Goal: Information Seeking & Learning: Learn about a topic

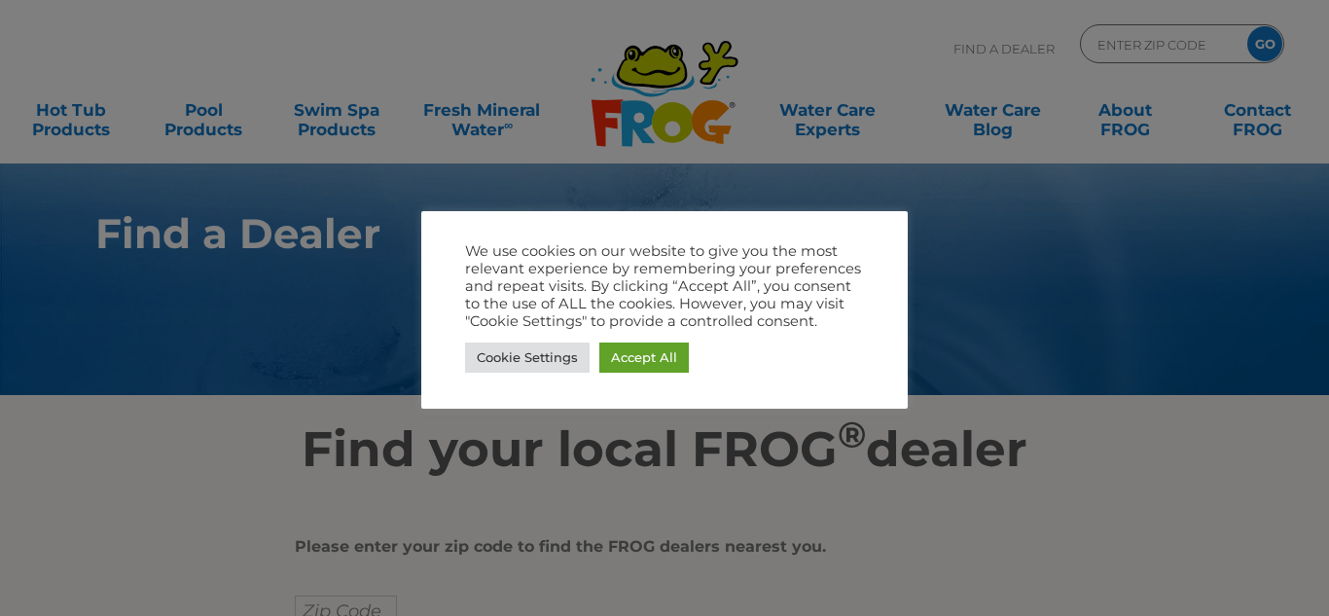
click at [902, 541] on div at bounding box center [664, 308] width 1329 height 616
click at [518, 351] on link "Cookie Settings" at bounding box center [527, 358] width 125 height 30
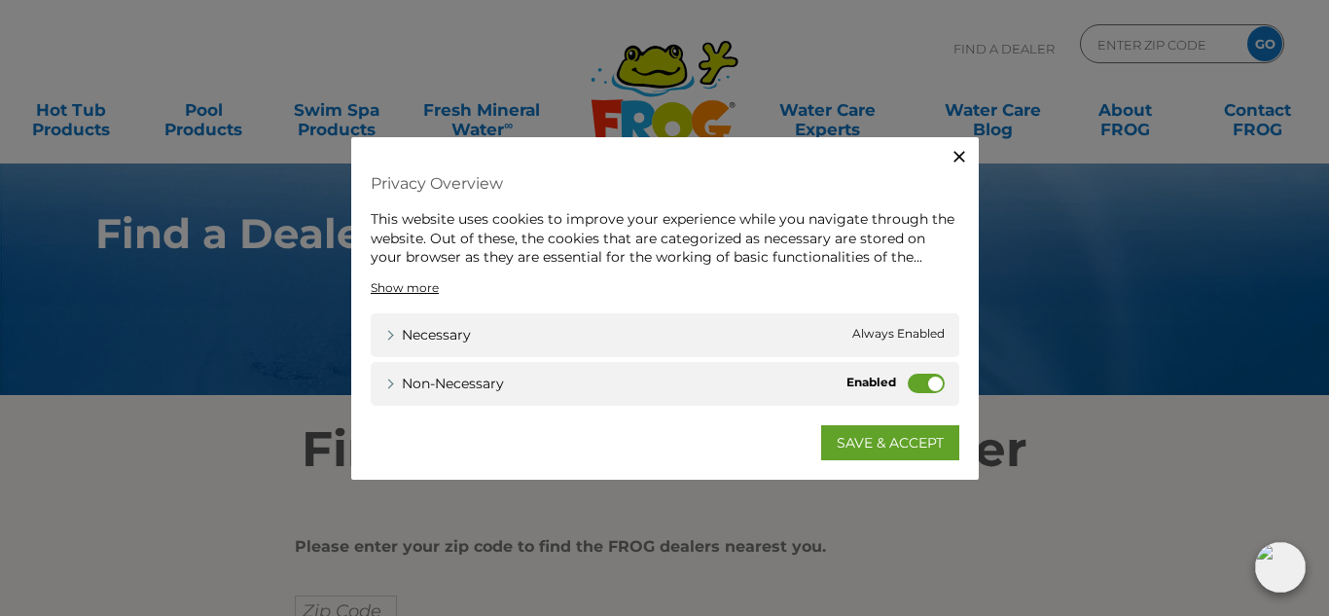
click at [896, 336] on span "Always Enabled" at bounding box center [899, 334] width 92 height 20
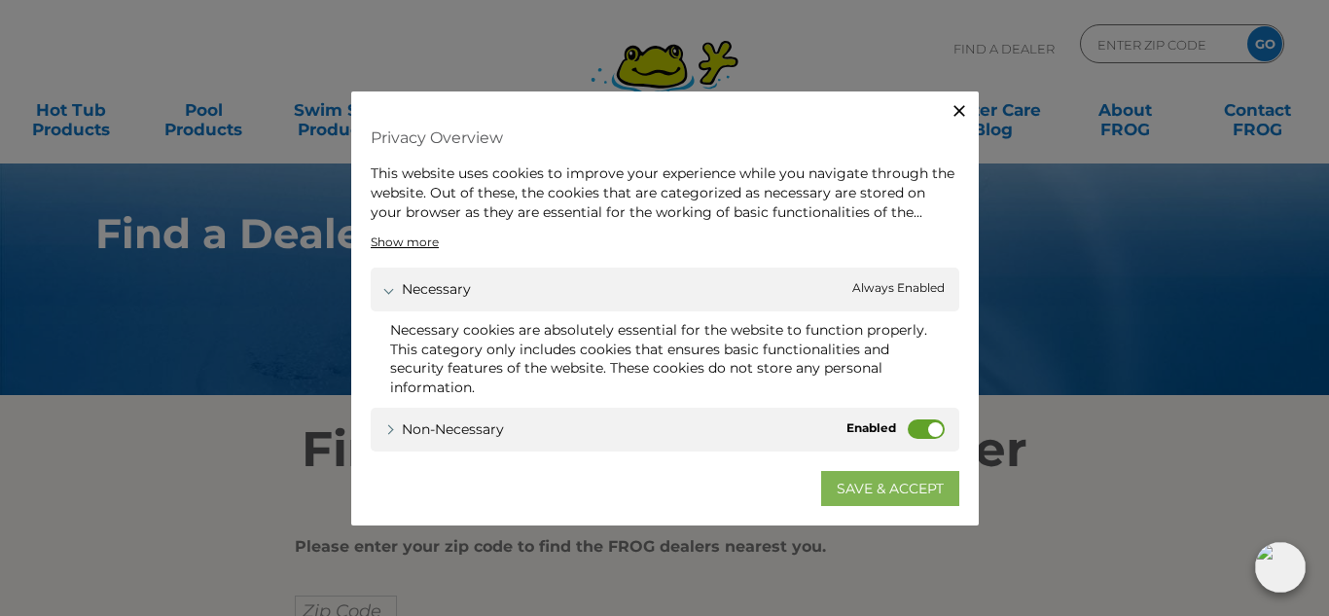
click at [905, 485] on link "SAVE & ACCEPT" at bounding box center [890, 487] width 138 height 35
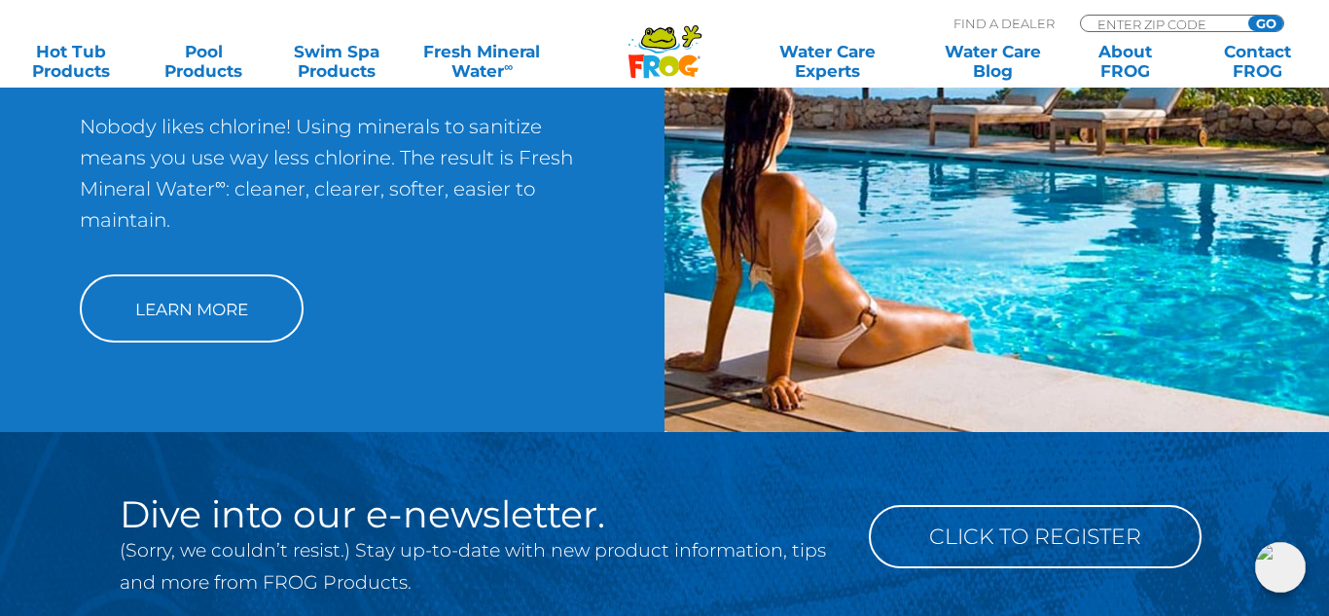
scroll to position [1624, 0]
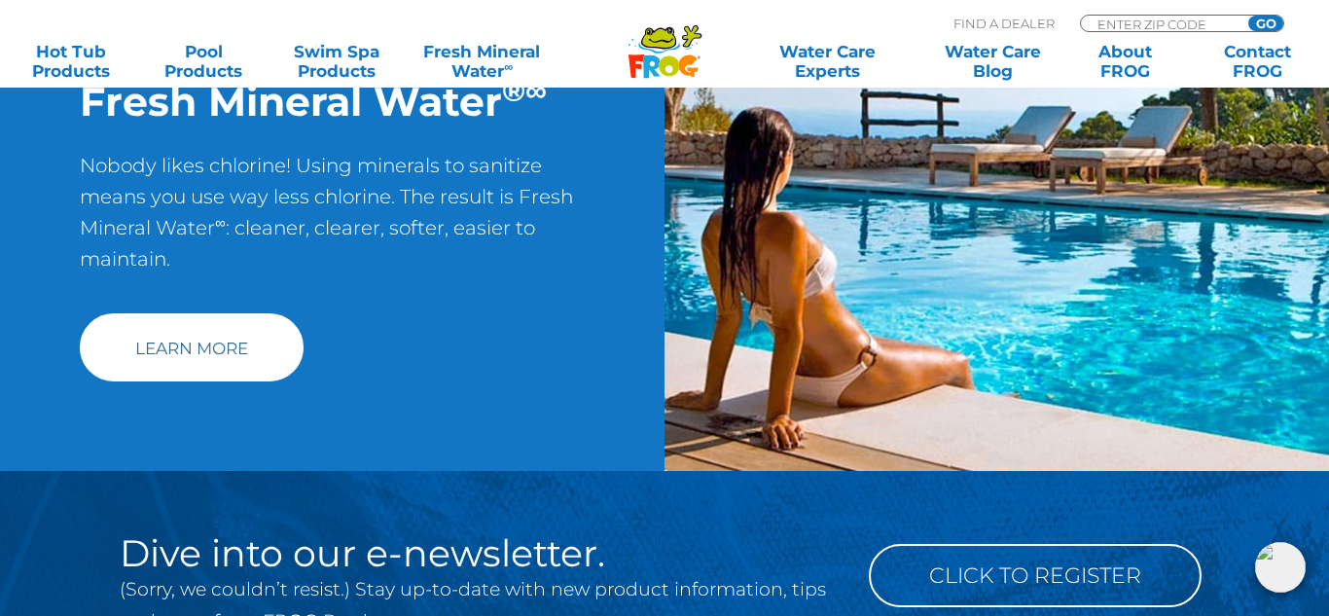
click at [245, 345] on link "Learn More" at bounding box center [192, 347] width 224 height 68
click at [218, 347] on link "Learn More" at bounding box center [192, 347] width 224 height 68
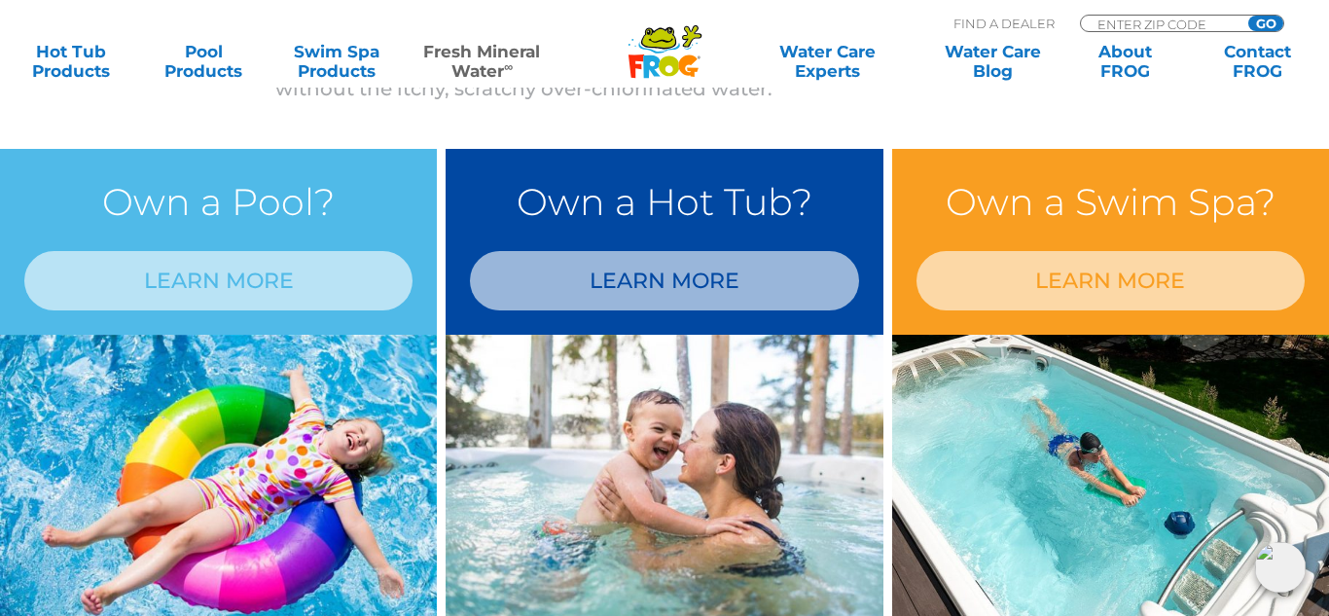
scroll to position [1635, 0]
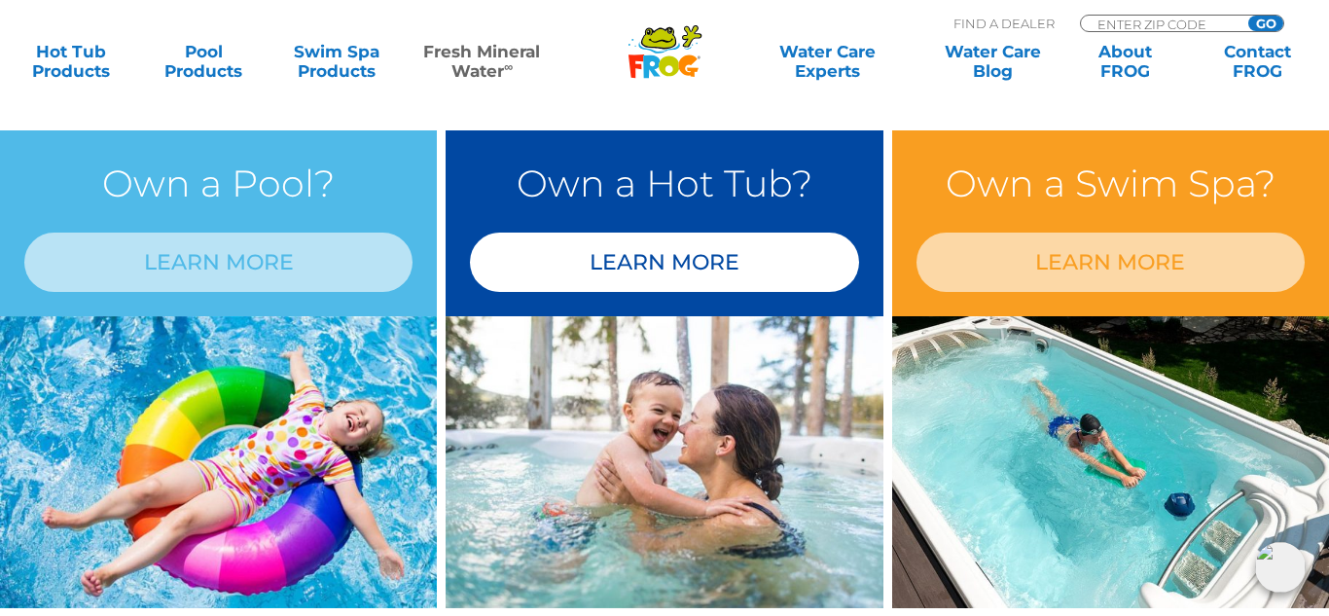
click at [705, 259] on link "LEARN MORE" at bounding box center [664, 262] width 388 height 59
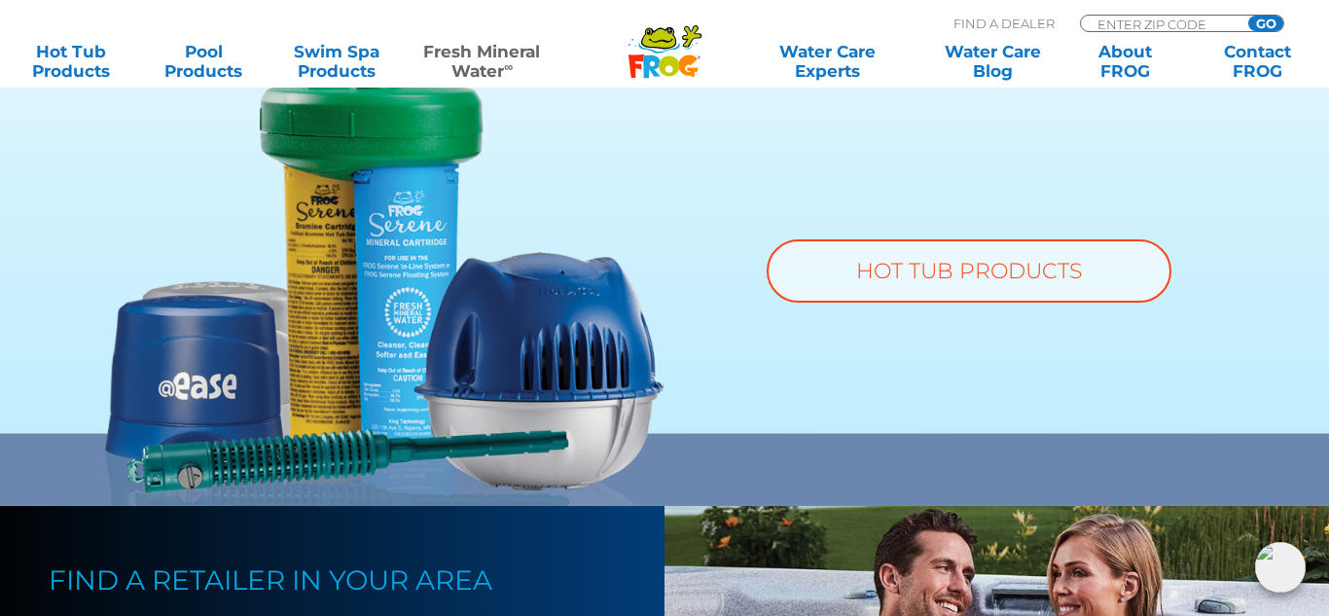
scroll to position [1635, 0]
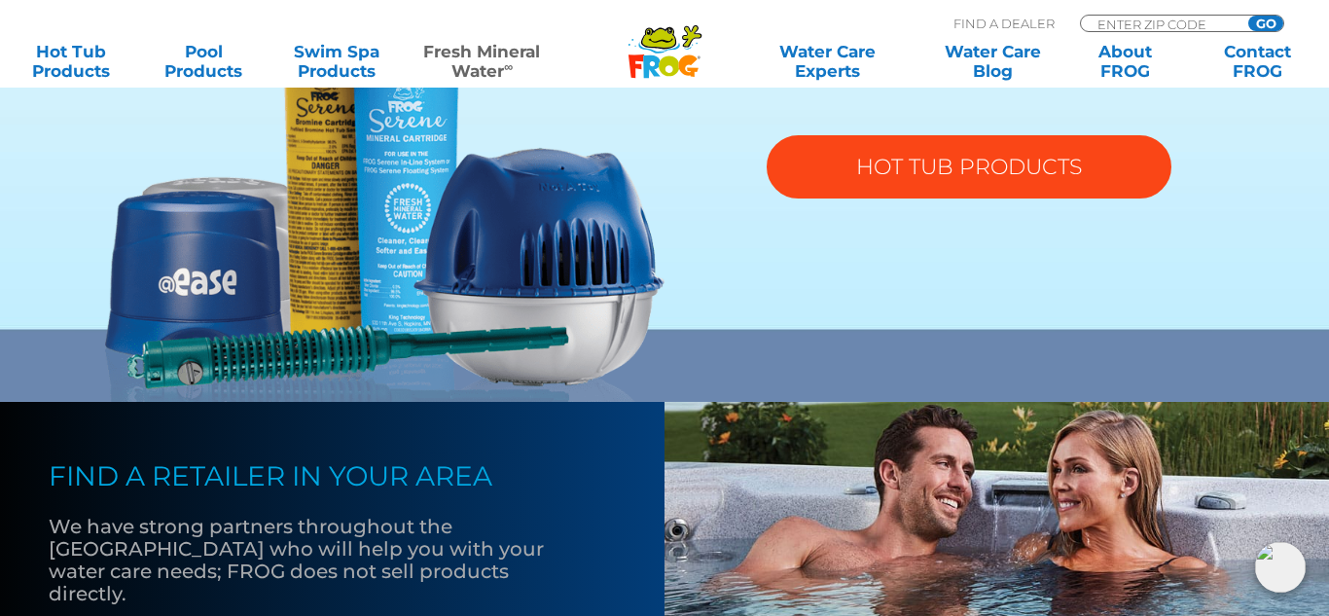
click at [965, 170] on link "HOT TUB PRODUCTS" at bounding box center [969, 166] width 405 height 63
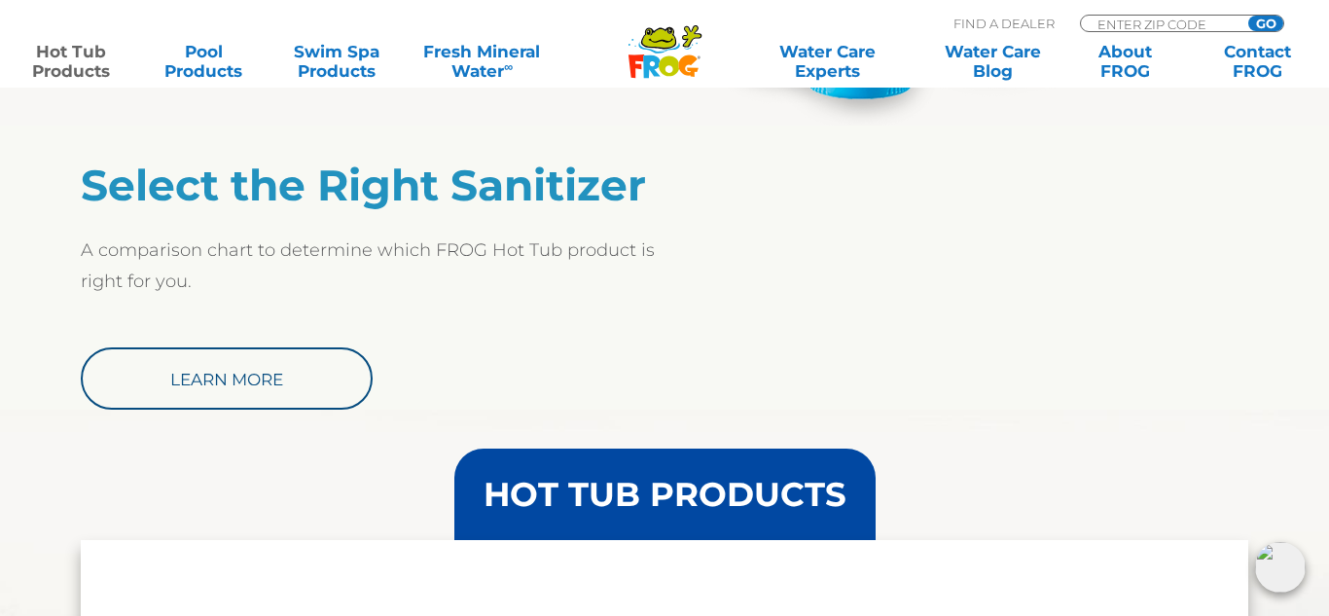
scroll to position [1557, 0]
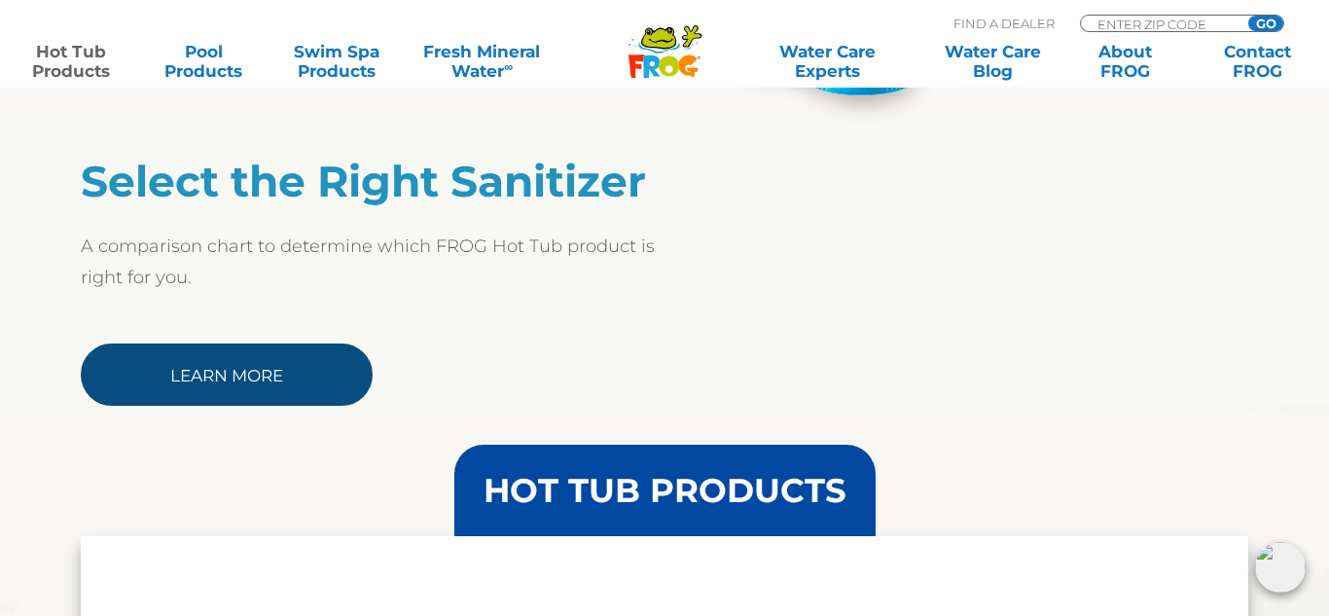
click at [288, 377] on link "Learn More" at bounding box center [227, 375] width 292 height 62
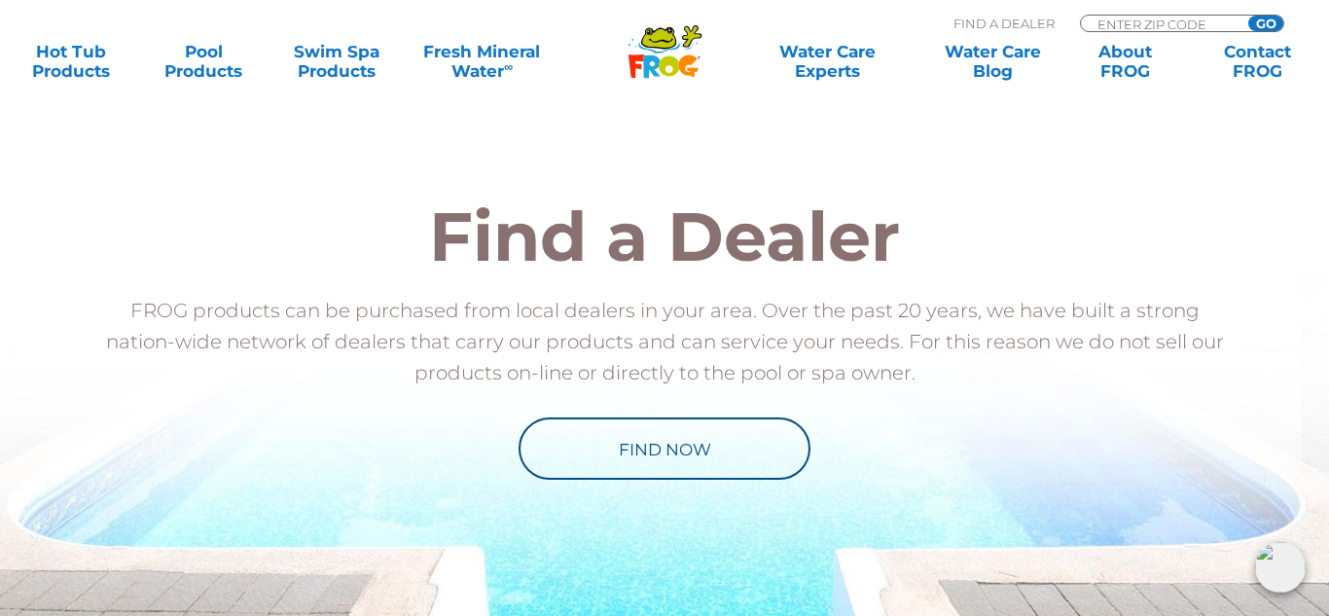
scroll to position [1985, 0]
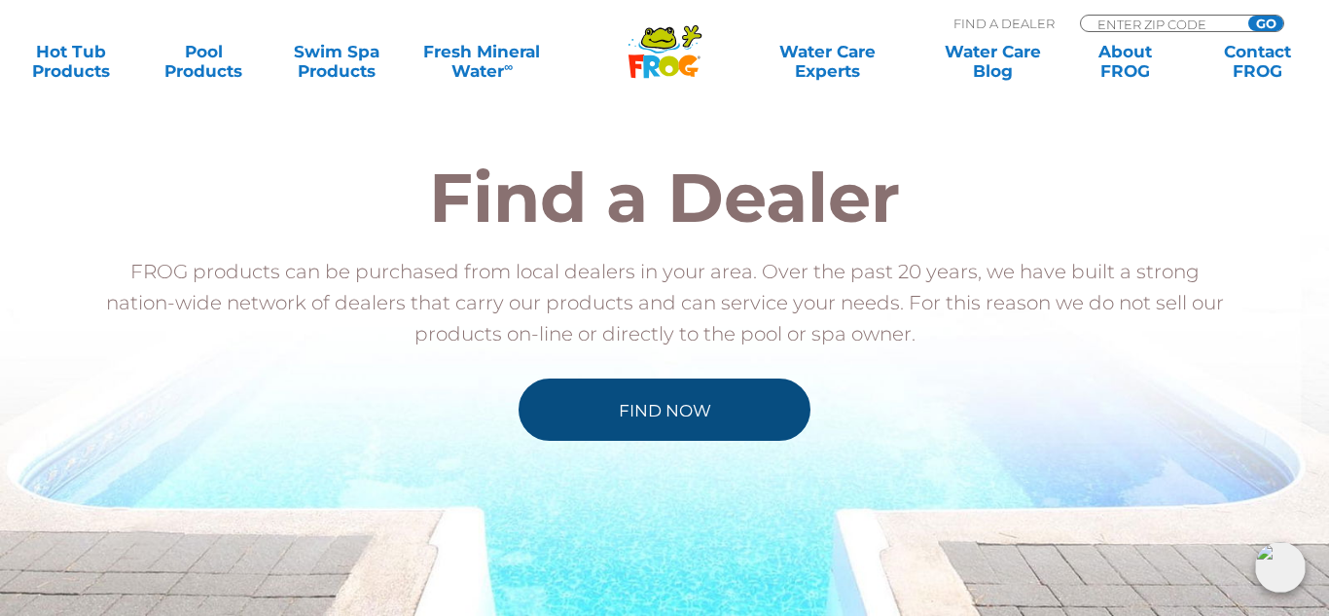
click at [706, 413] on link "Find Now" at bounding box center [665, 410] width 292 height 62
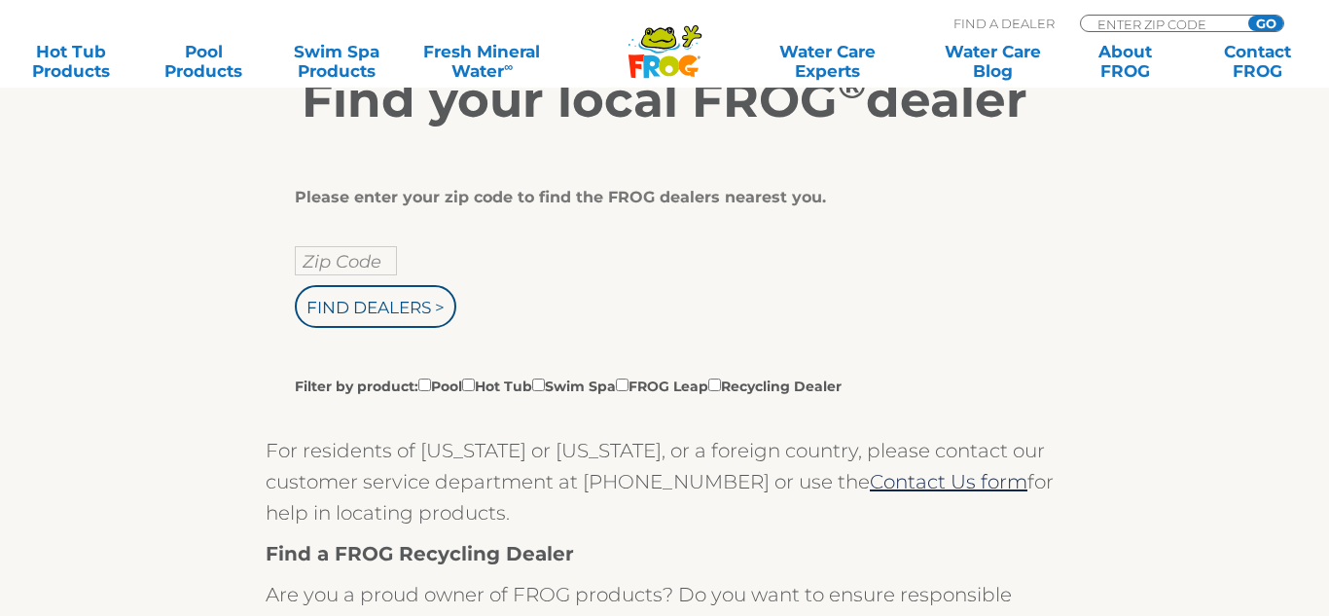
scroll to position [350, 0]
click at [356, 258] on input "Zip Code" at bounding box center [346, 259] width 102 height 29
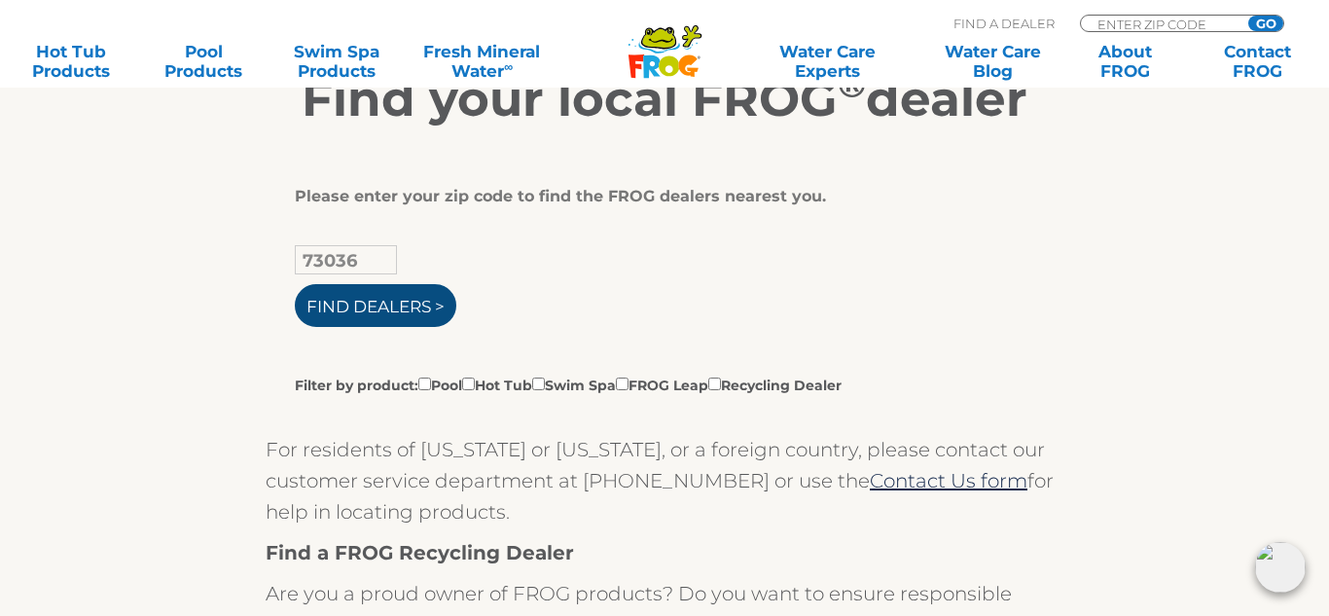
type input "73036"
click at [371, 307] on input "Find Dealers >" at bounding box center [376, 305] width 162 height 43
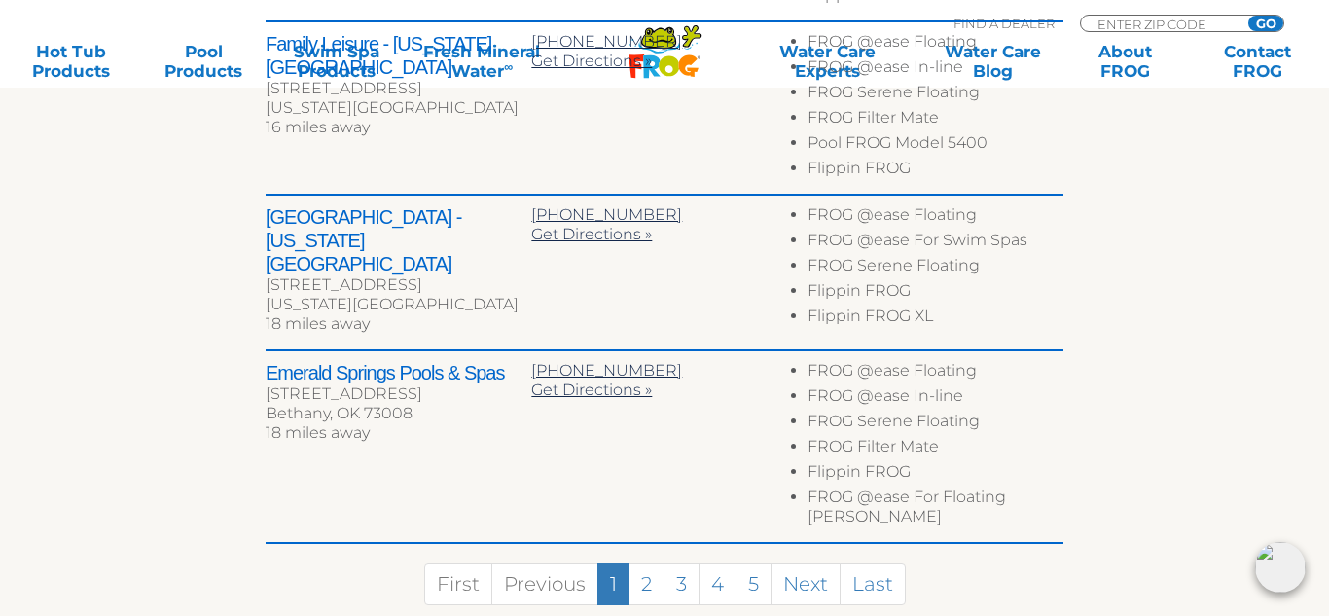
scroll to position [1246, 0]
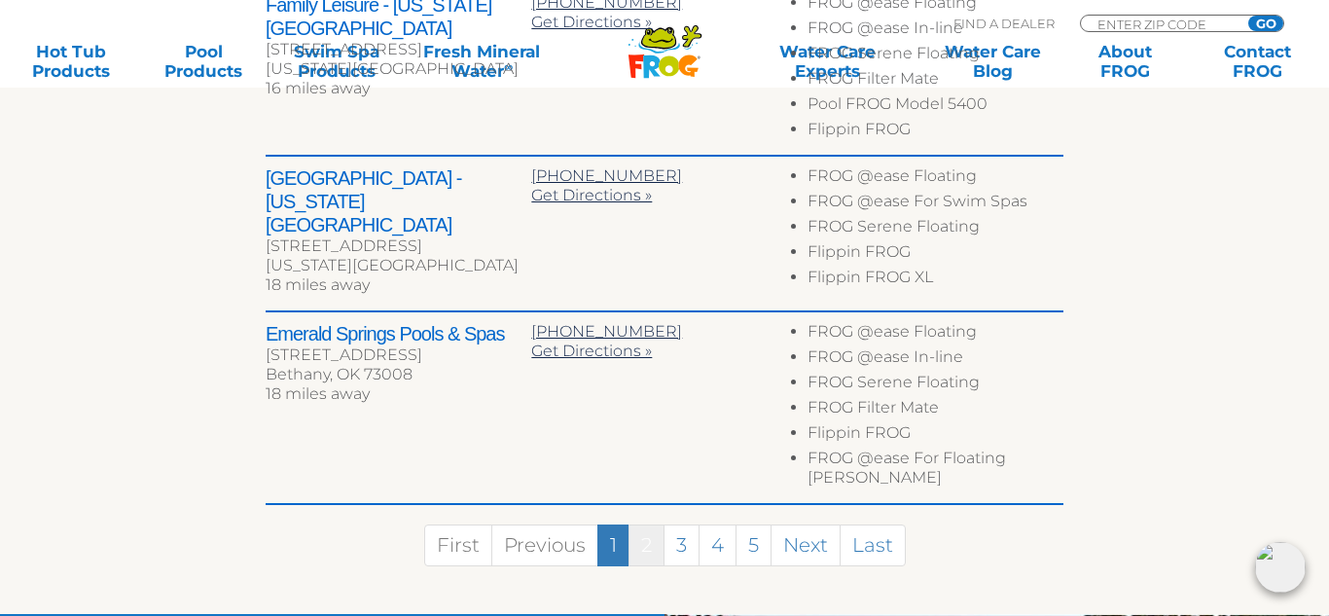
click at [651, 525] on link "2" at bounding box center [647, 546] width 36 height 42
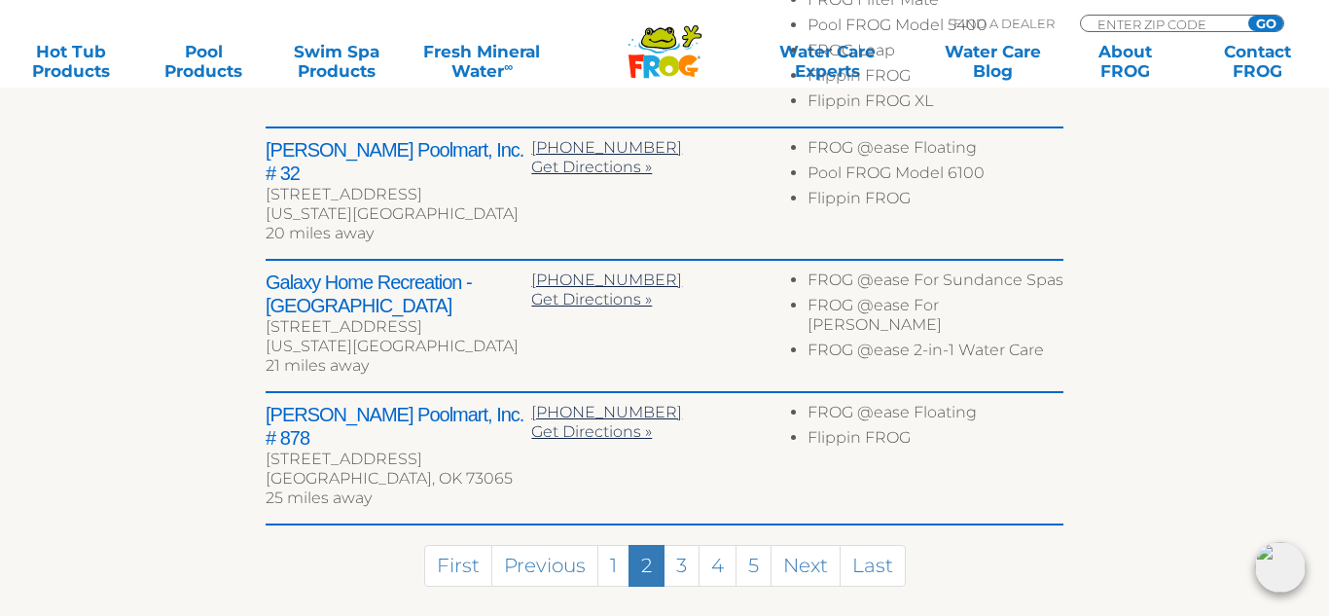
scroll to position [1162, 0]
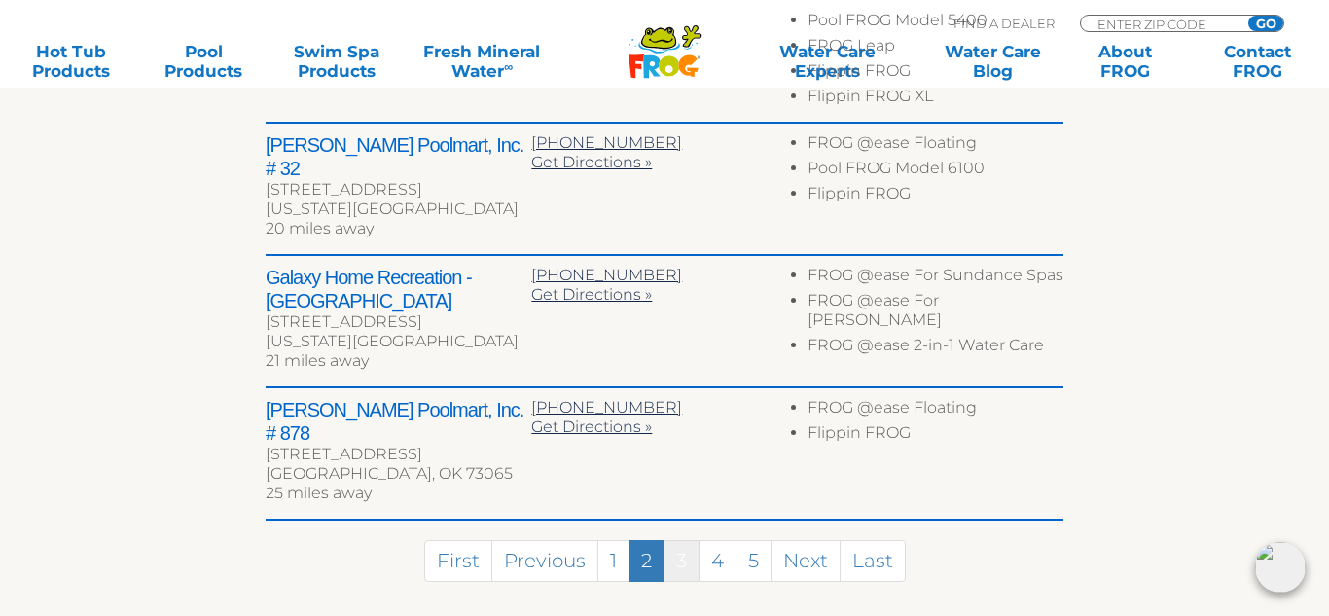
click at [684, 540] on link "3" at bounding box center [682, 561] width 36 height 42
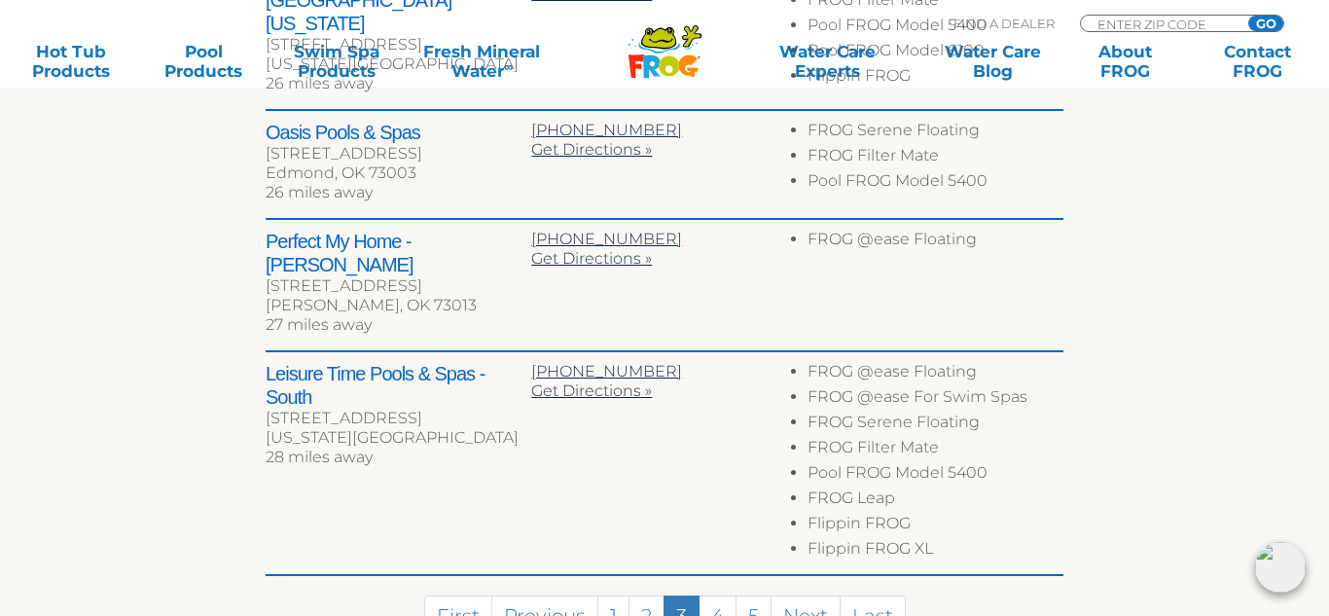
scroll to position [1115, 0]
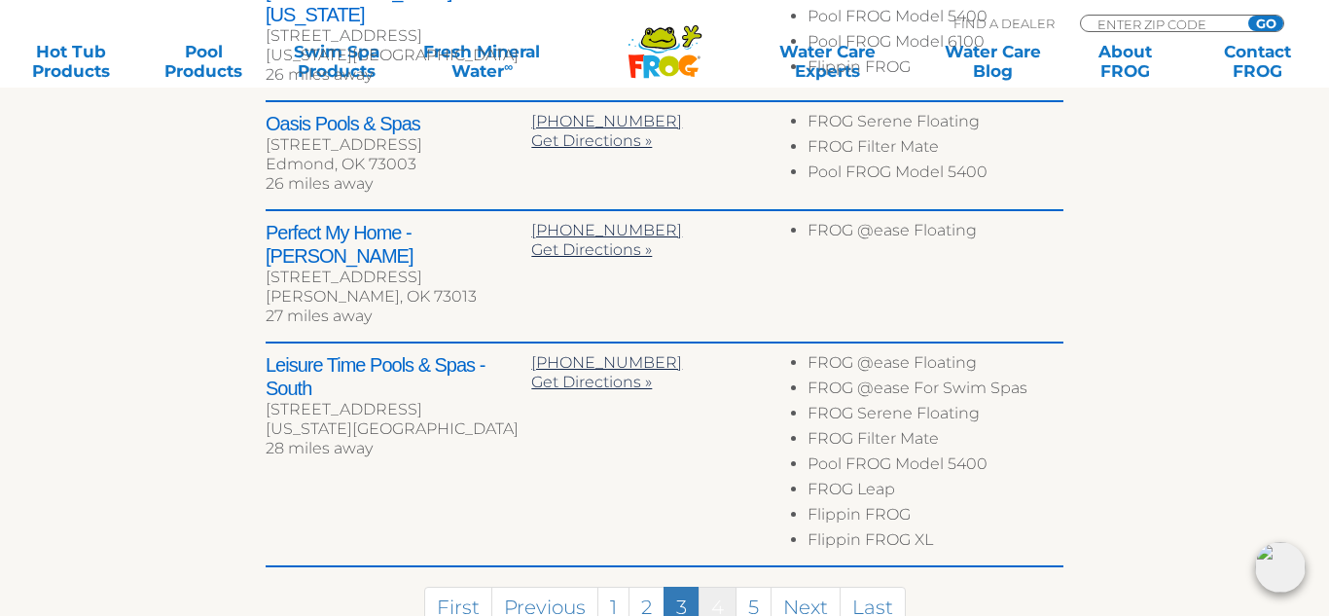
click at [720, 587] on link "4" at bounding box center [718, 608] width 38 height 42
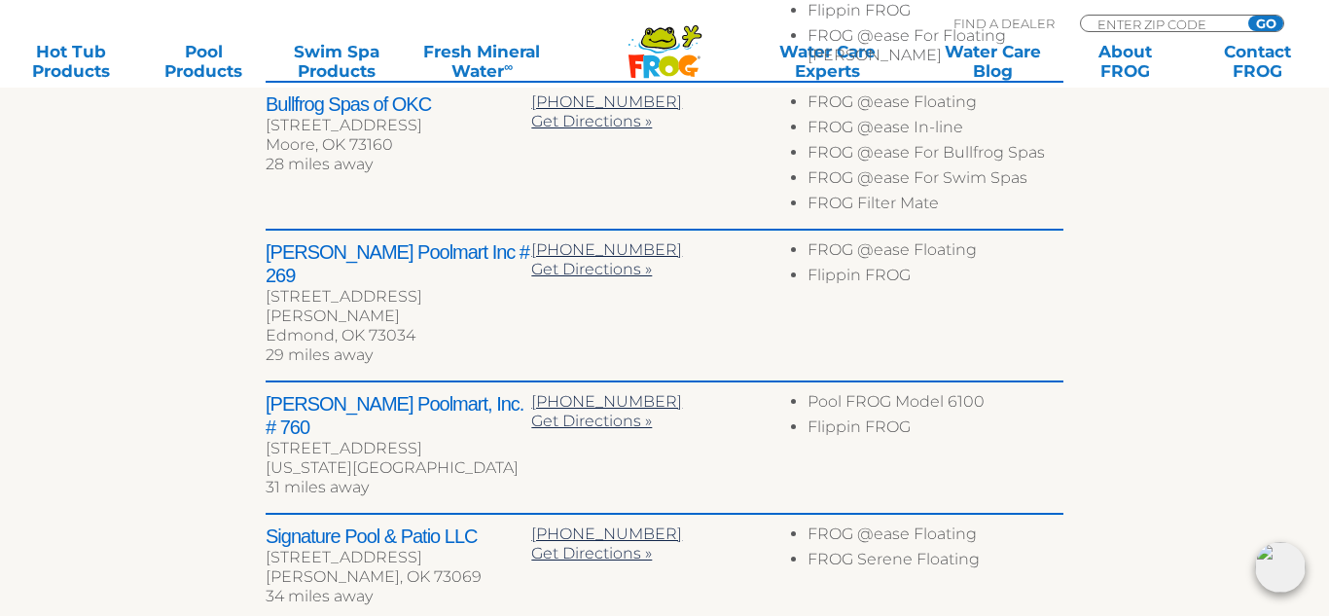
scroll to position [1141, 0]
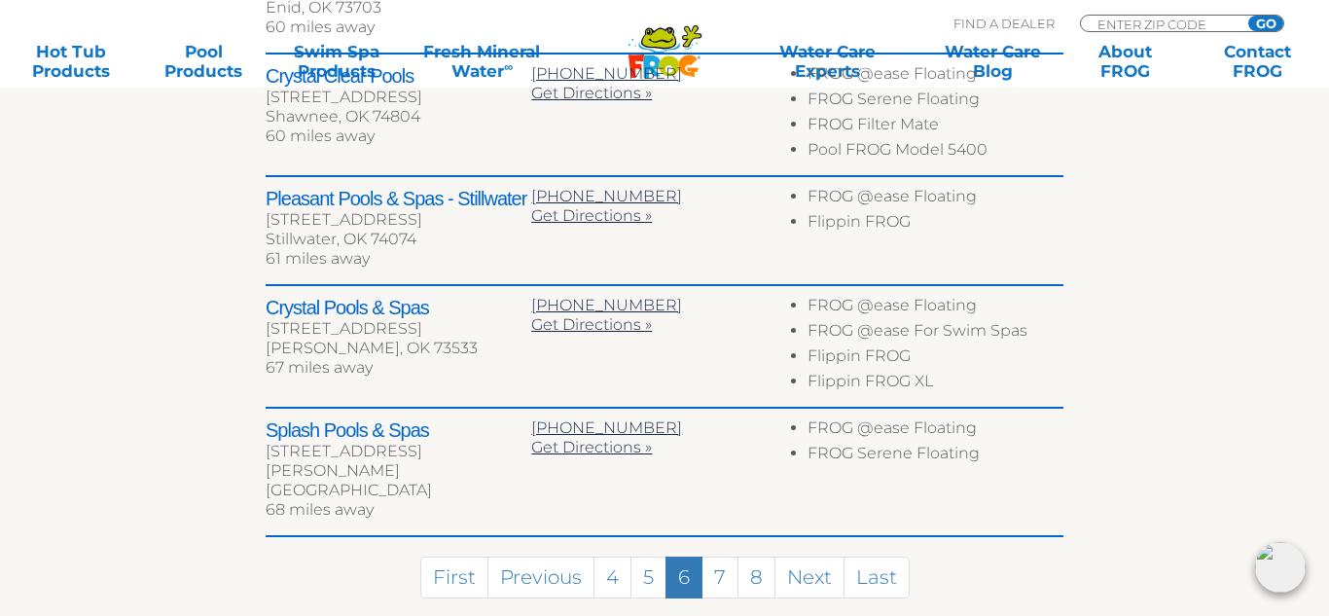
scroll to position [1028, 0]
click at [808, 556] on link "Next" at bounding box center [810, 577] width 70 height 42
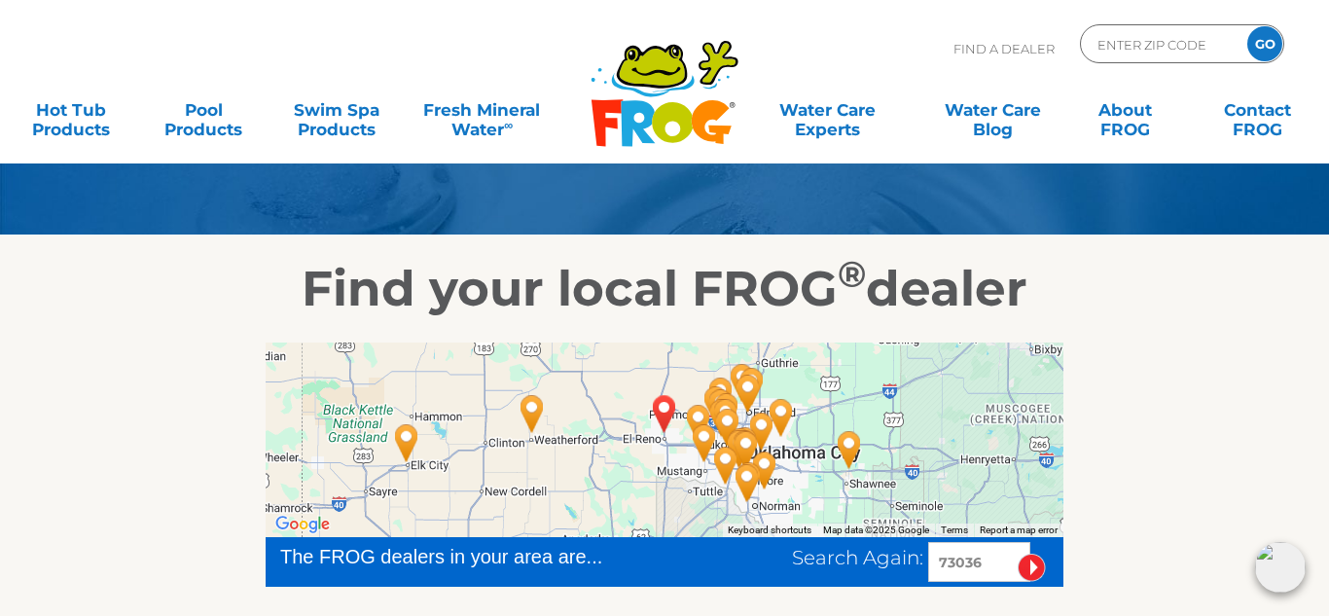
scroll to position [165, 0]
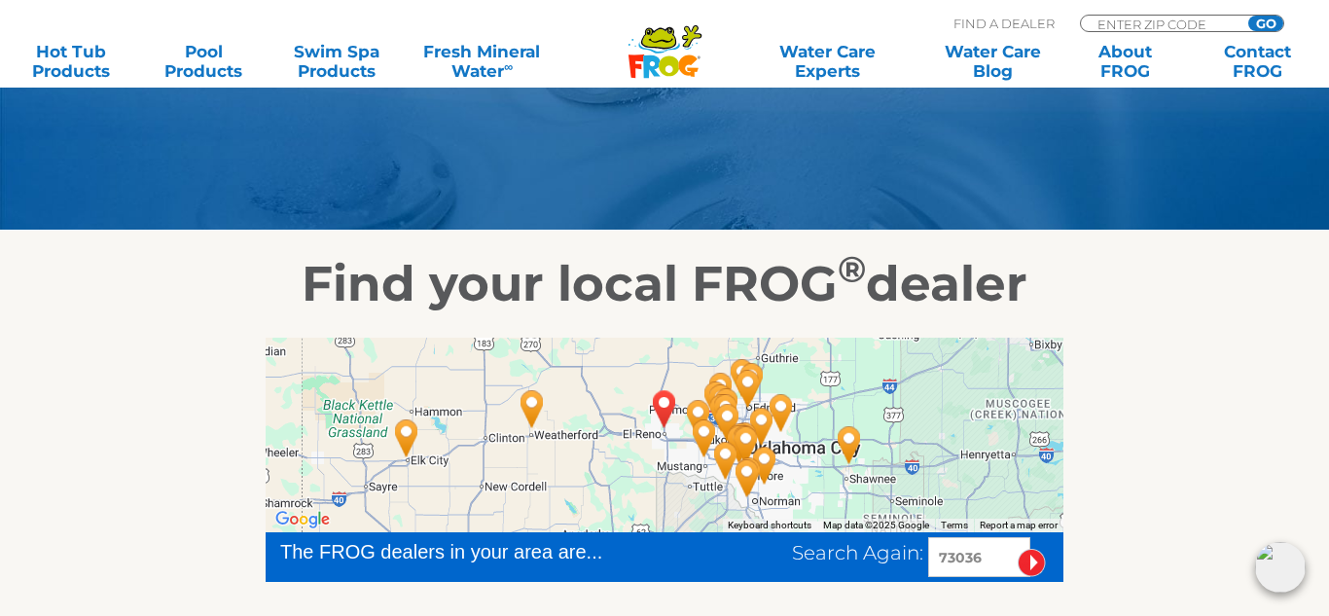
click at [662, 407] on img "EL RENO, OK 73036" at bounding box center [664, 408] width 45 height 53
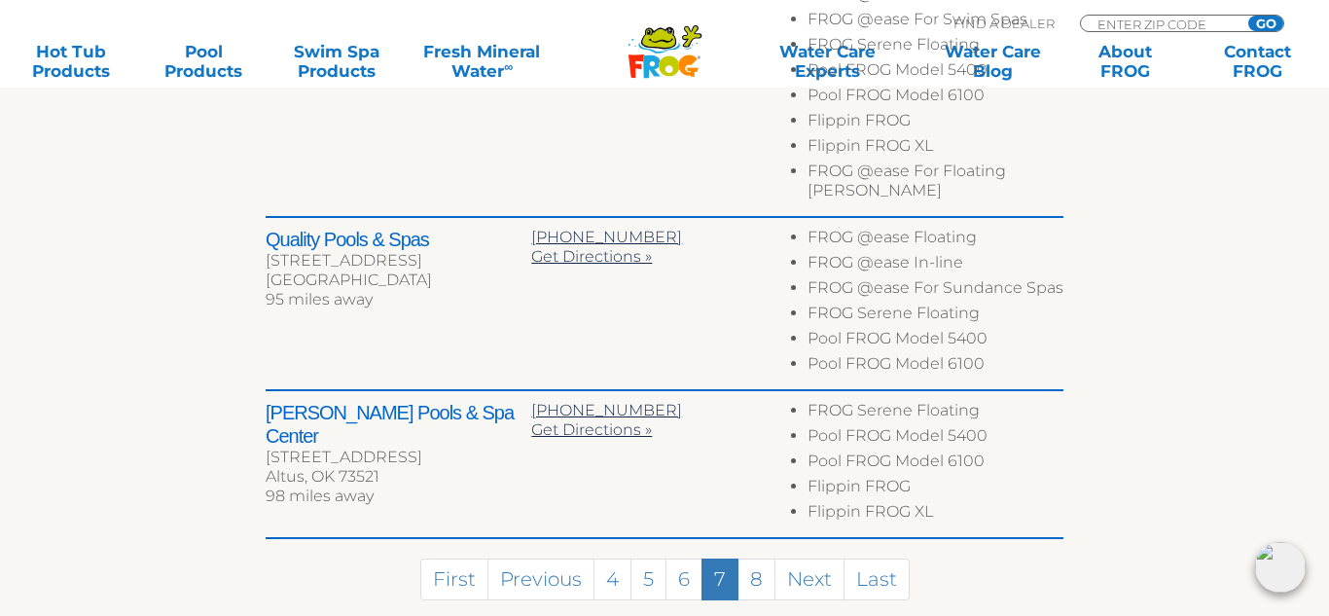
scroll to position [1372, 0]
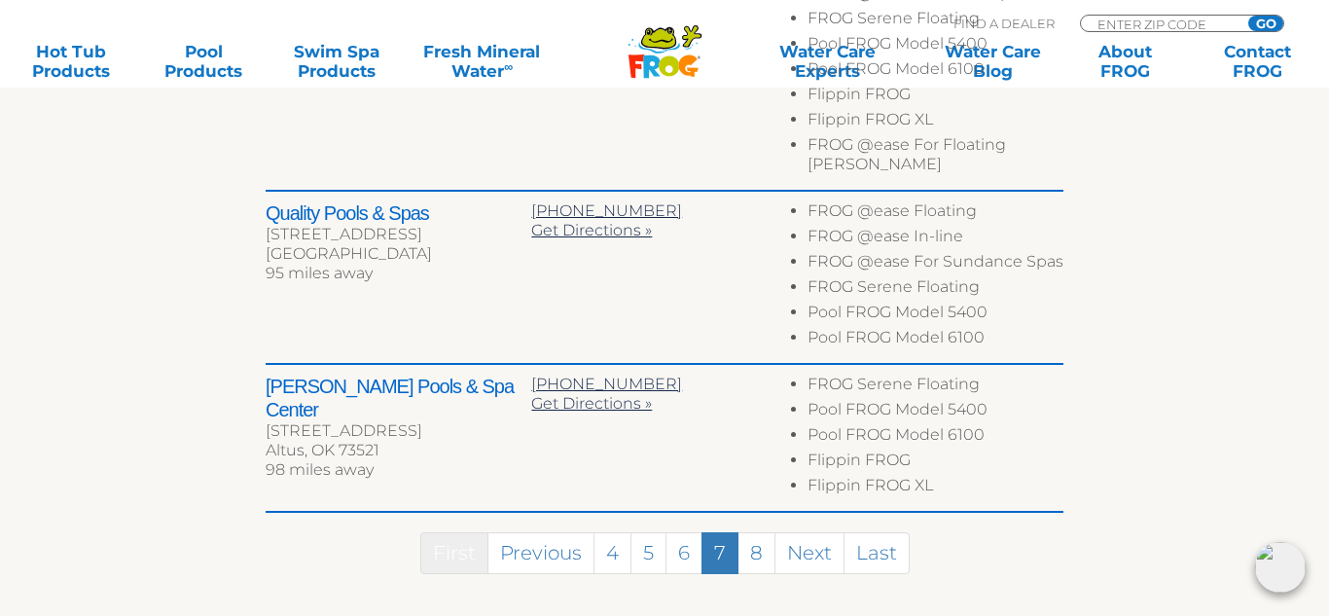
click at [468, 532] on link "First" at bounding box center [454, 553] width 68 height 42
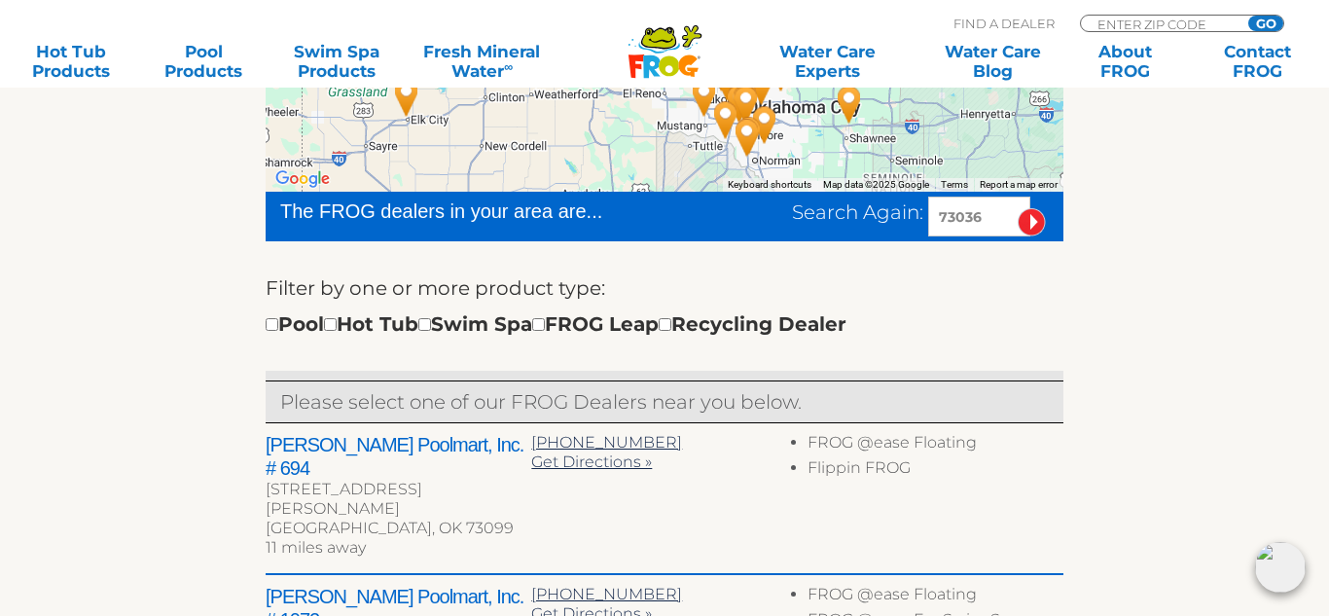
scroll to position [467, 0]
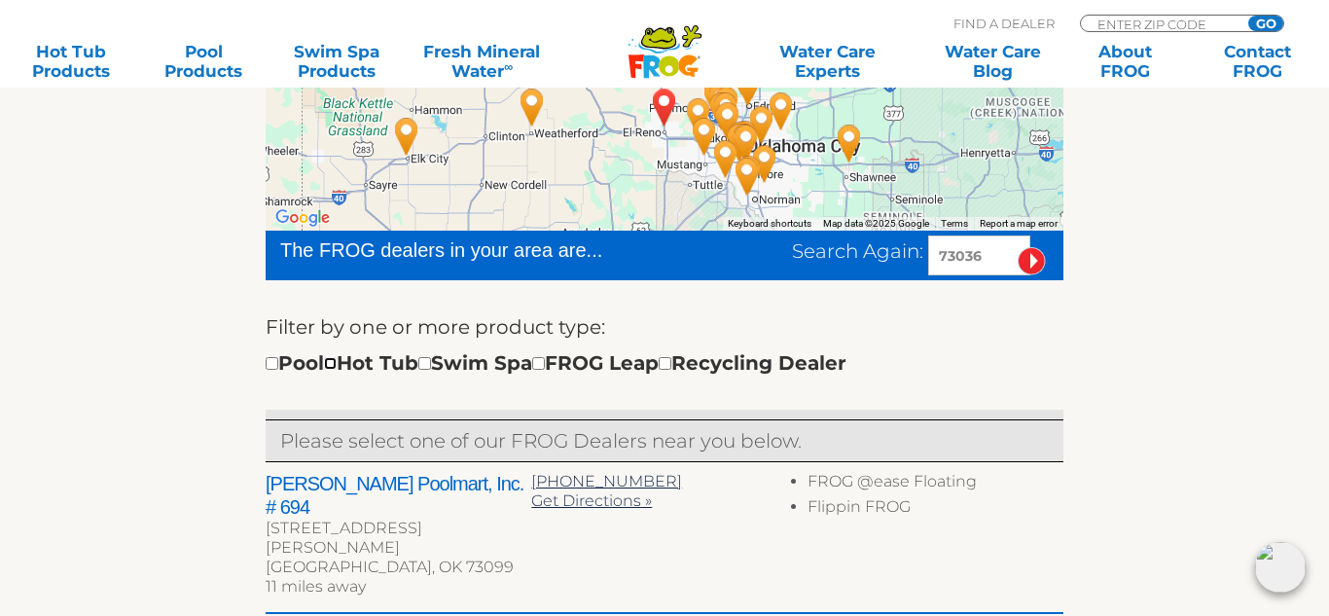
click at [337, 364] on input "checkbox" at bounding box center [330, 363] width 13 height 13
checkbox input "true"
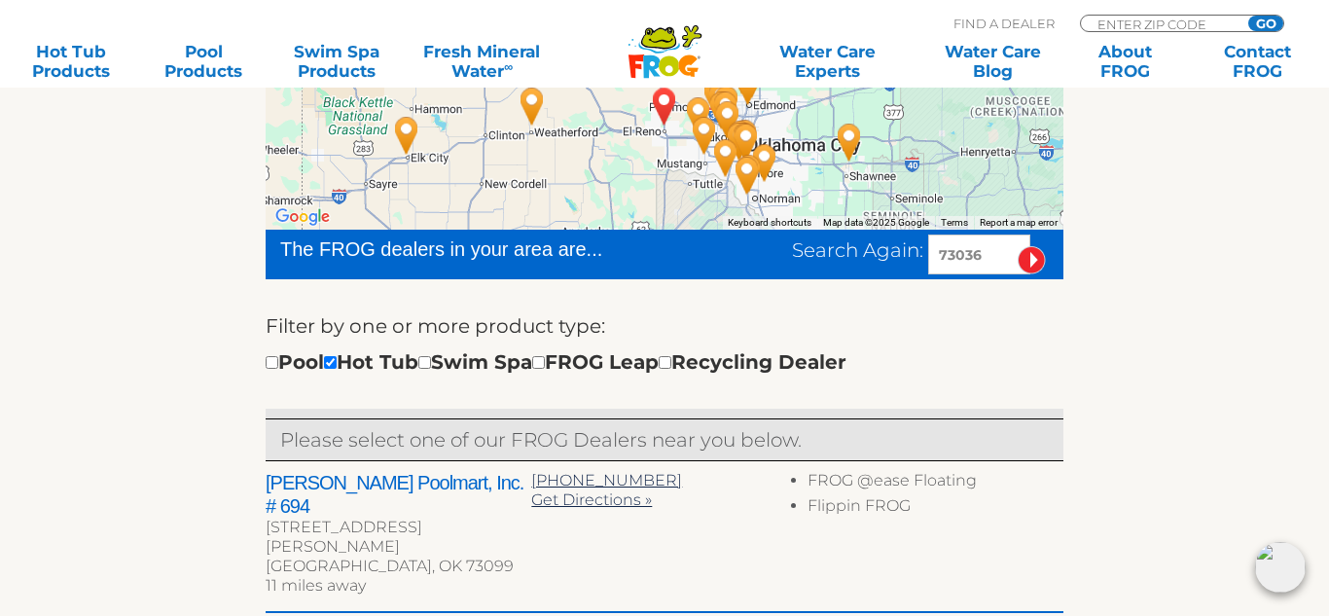
scroll to position [464, 0]
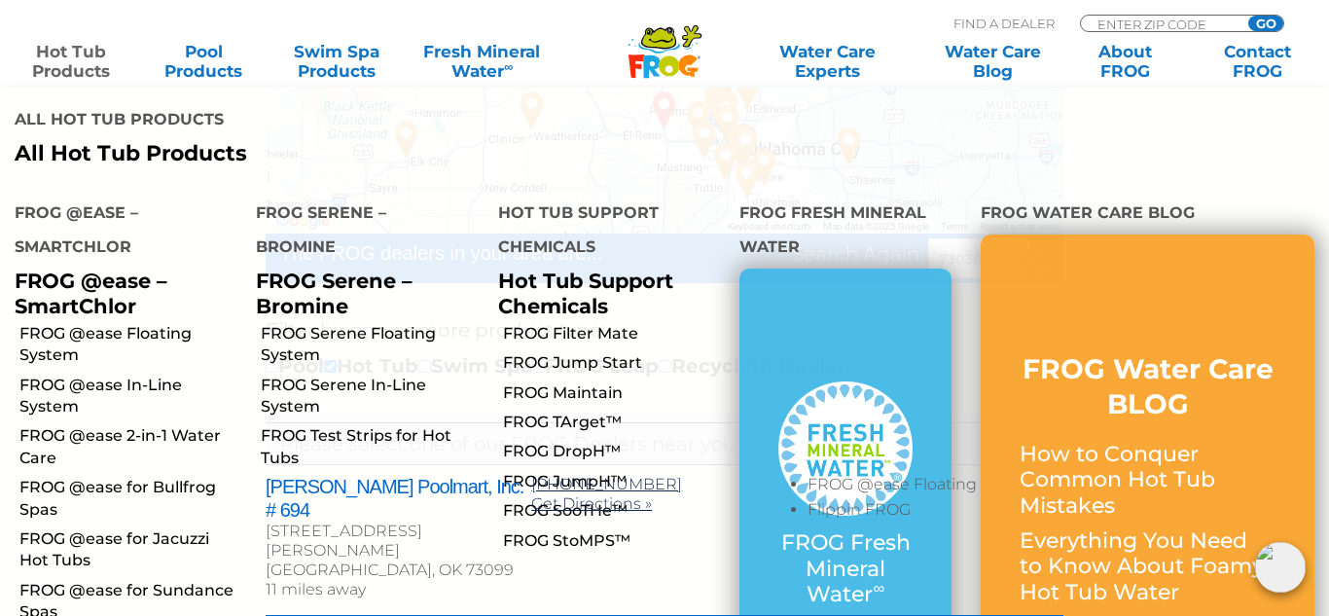
click at [76, 64] on link "Hot Tub Products" at bounding box center [70, 61] width 103 height 39
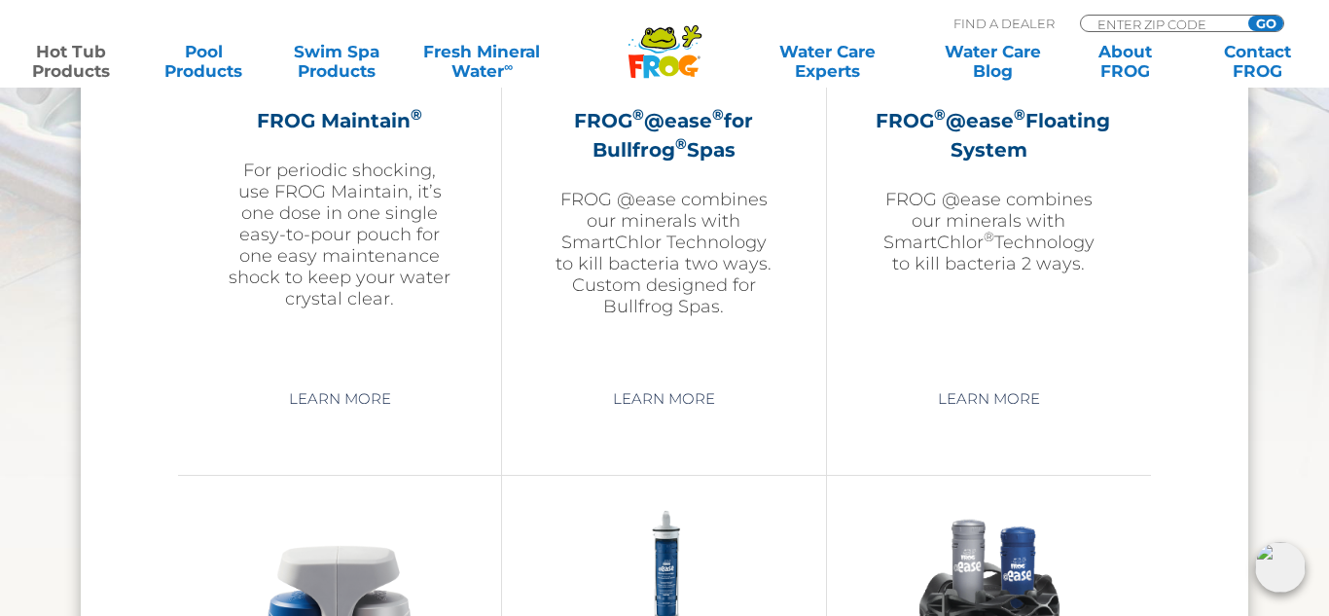
scroll to position [2452, 0]
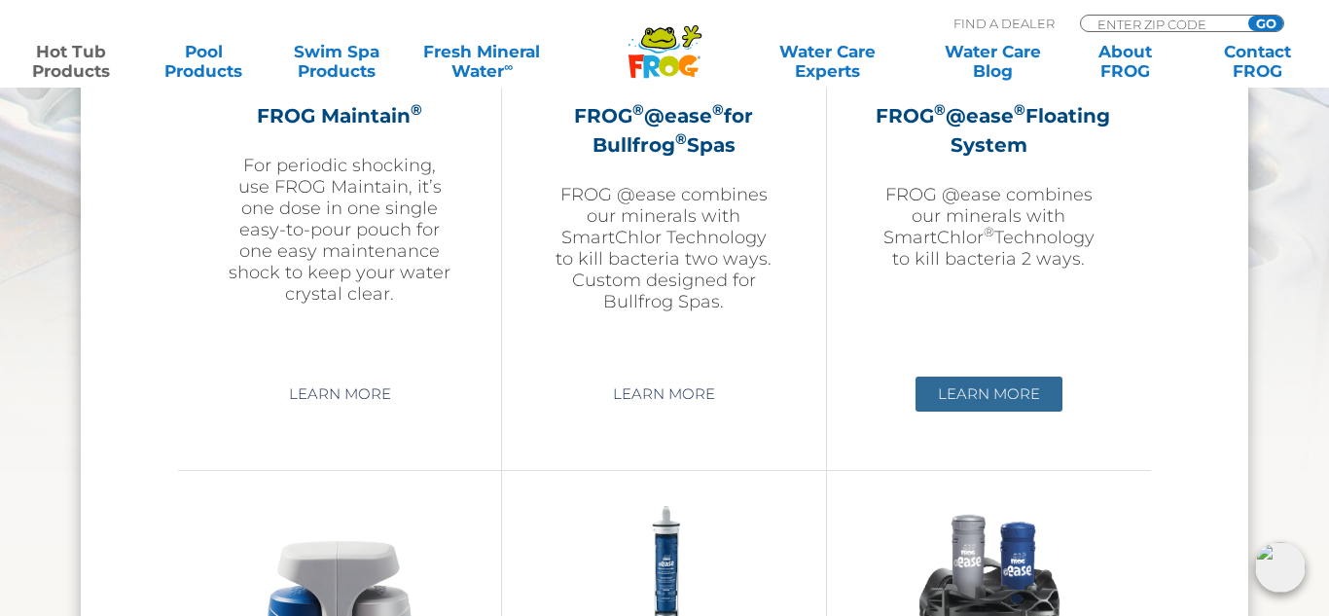
click at [981, 393] on link "Learn More" at bounding box center [989, 394] width 147 height 35
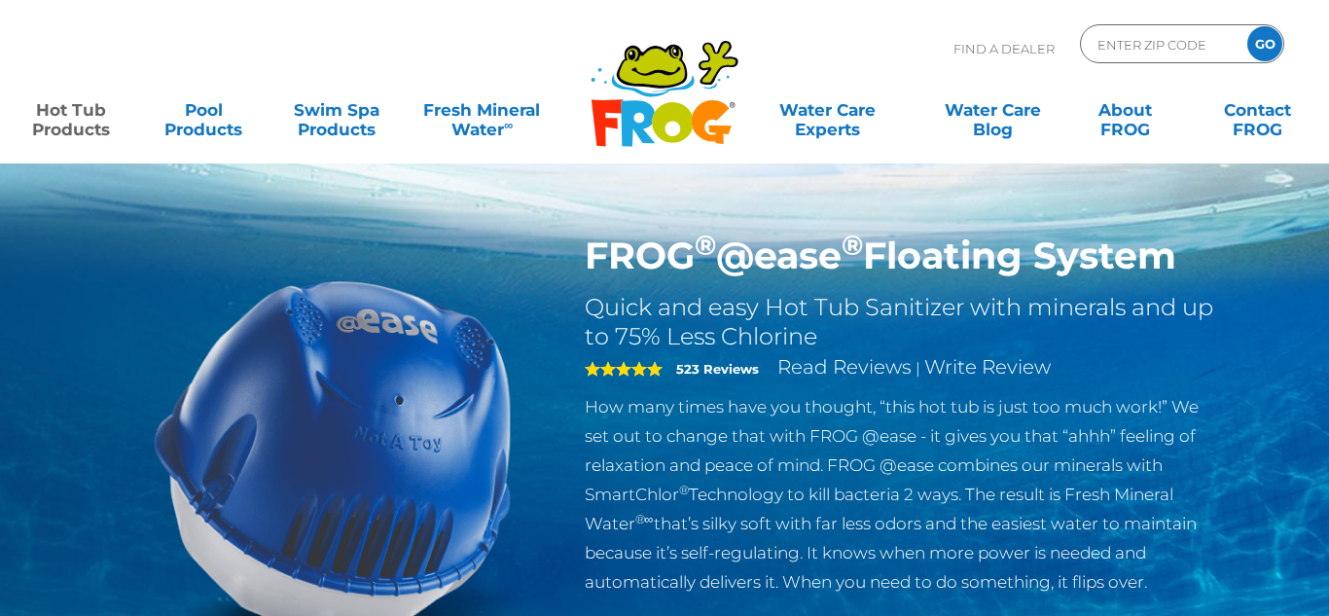
click at [555, 371] on div at bounding box center [332, 457] width 475 height 446
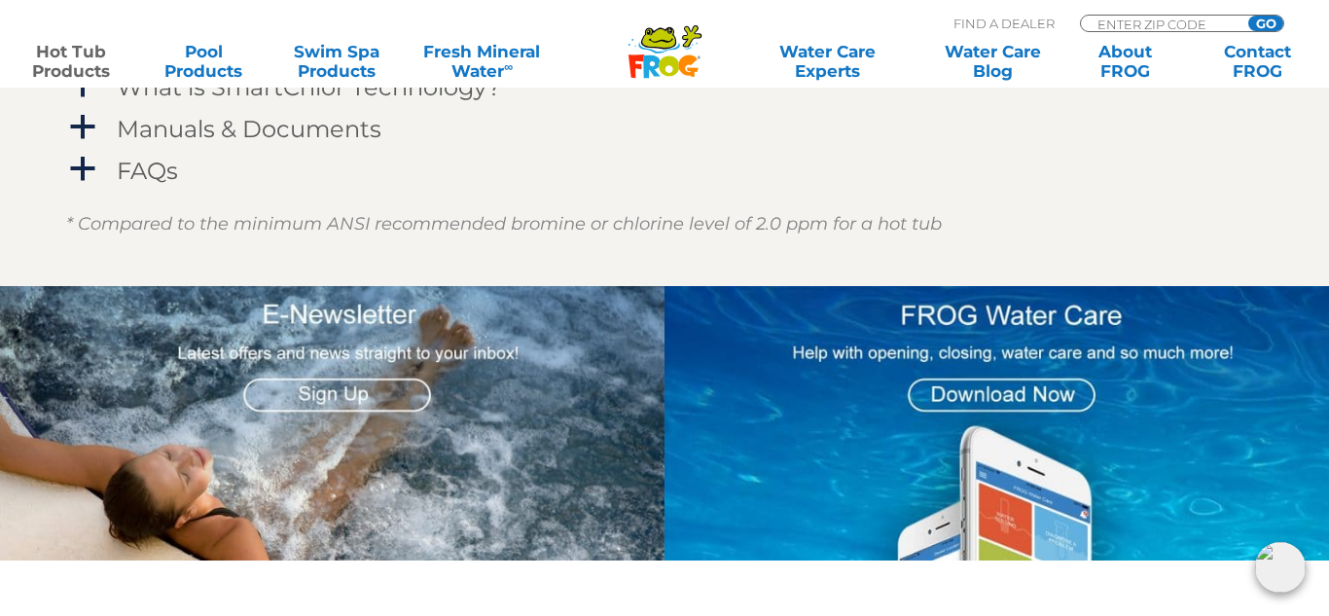
scroll to position [2258, 0]
